Goal: Find specific page/section: Find specific page/section

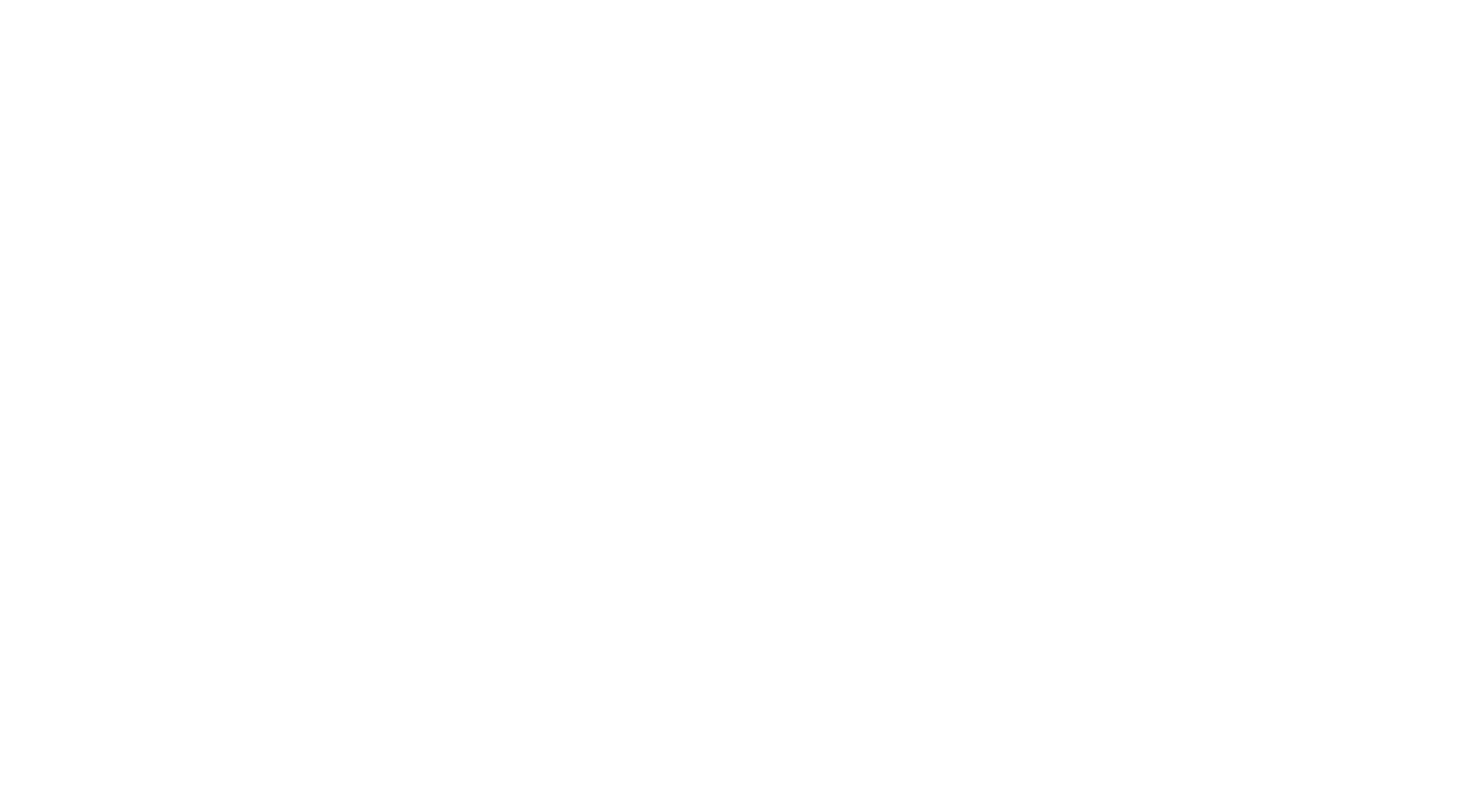
click at [633, 0] on html at bounding box center [732, 0] width 1464 height 0
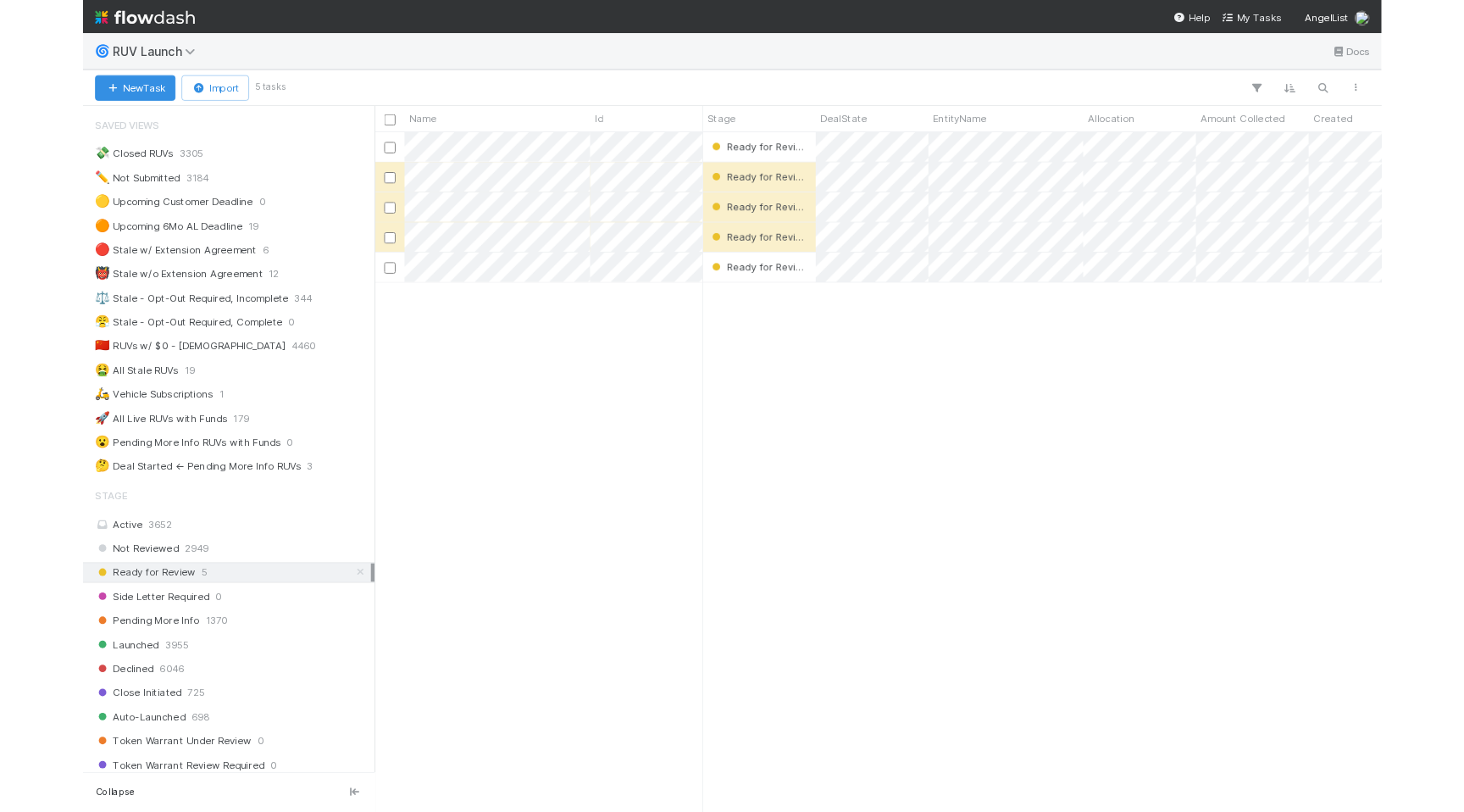
scroll to position [661, 1135]
